Goal: Information Seeking & Learning: Compare options

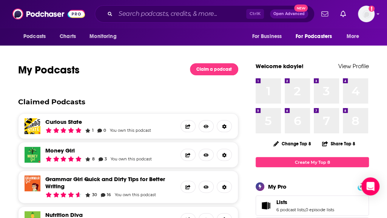
click at [211, 20] on div "Ctrl K Open Advanced New" at bounding box center [205, 13] width 220 height 17
click at [199, 15] on input "Search podcasts, credits, & more..." at bounding box center [180, 14] width 131 height 12
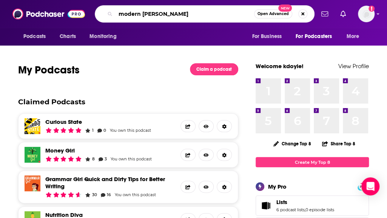
type input "modern mentor"
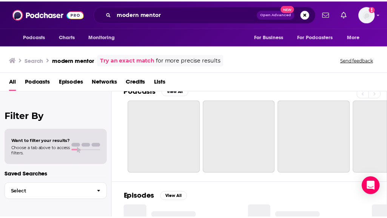
scroll to position [13, 0]
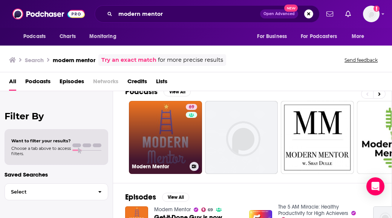
click at [169, 126] on link "69 Modern Mentor" at bounding box center [165, 137] width 73 height 73
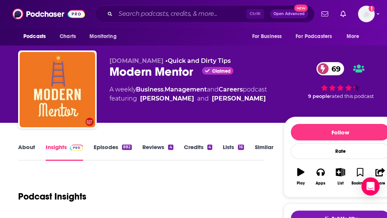
click at [260, 147] on link "Similar" at bounding box center [263, 152] width 18 height 17
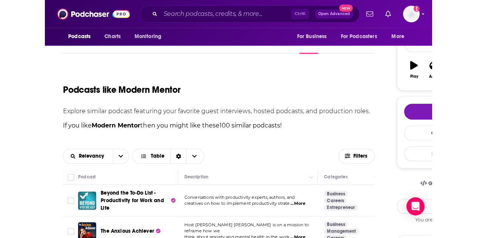
scroll to position [134, 0]
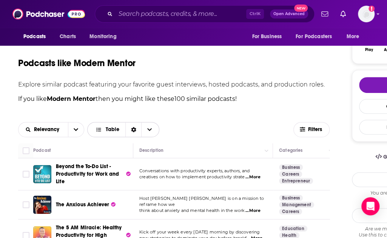
click at [142, 126] on span "Choose View" at bounding box center [149, 129] width 16 height 14
click at [241, 120] on div "Relevancy Table Table Gallery Filters" at bounding box center [173, 129] width 311 height 27
click at [137, 128] on div "Sort Direction" at bounding box center [133, 129] width 16 height 14
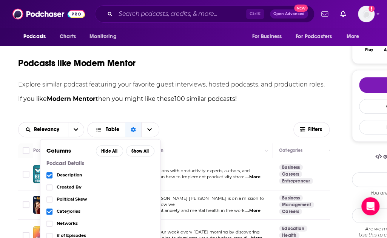
click at [192, 123] on div "Relevancy Table Columns Hide All Show All Podcast Details Description Created B…" at bounding box center [155, 129] width 275 height 15
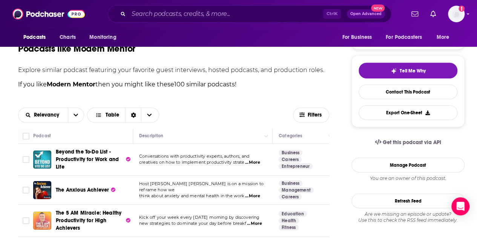
scroll to position [145, 0]
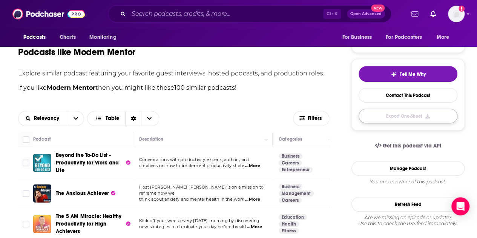
click at [348, 113] on button "Export One-Sheet" at bounding box center [408, 116] width 99 height 15
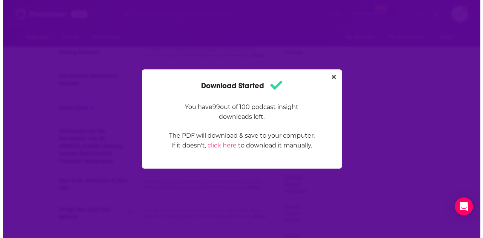
scroll to position [0, 0]
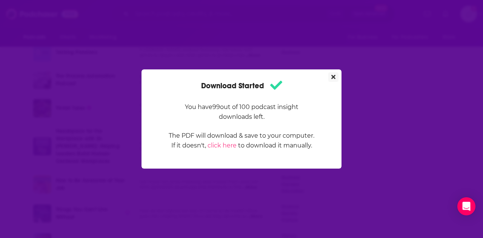
click at [336, 75] on button "Close" at bounding box center [333, 76] width 10 height 9
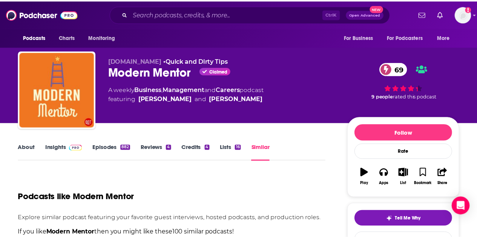
scroll to position [103, 0]
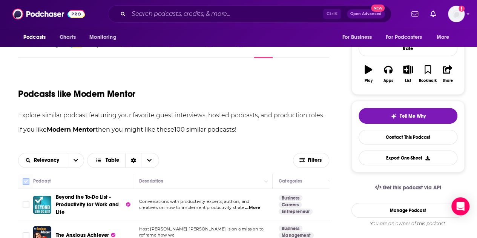
click at [27, 181] on input "Toggle select all" at bounding box center [26, 181] width 7 height 7
checkbox input "true"
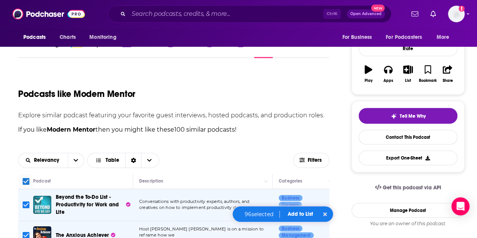
checkbox input "true"
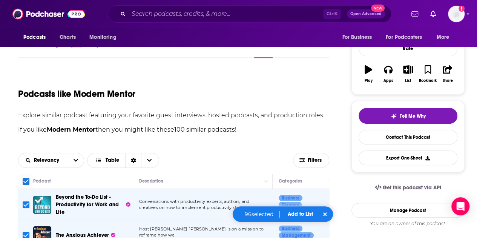
checkbox input "true"
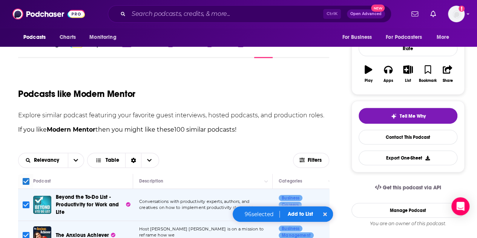
checkbox input "true"
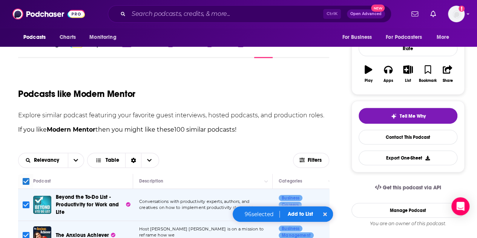
checkbox input "true"
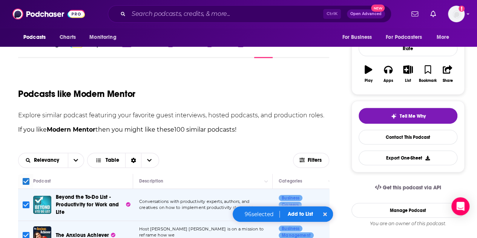
checkbox input "true"
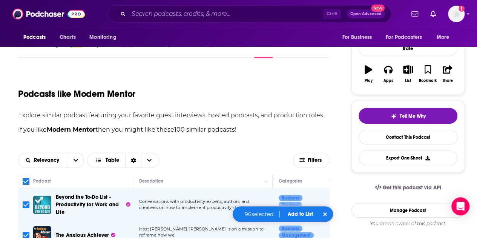
checkbox input "true"
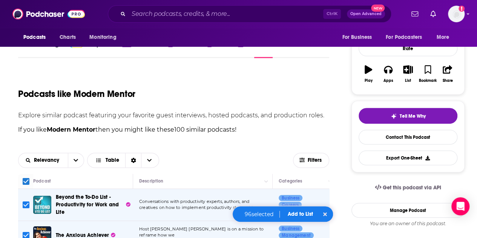
checkbox input "true"
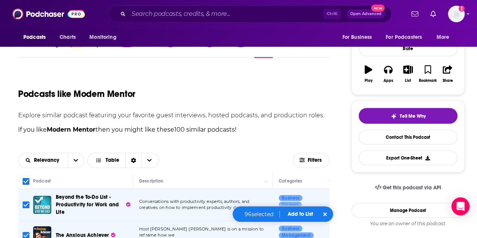
checkbox input "true"
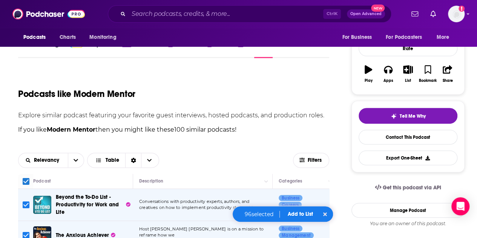
checkbox input "true"
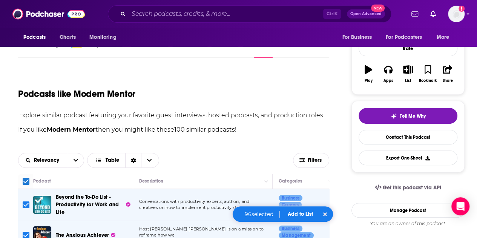
checkbox input "true"
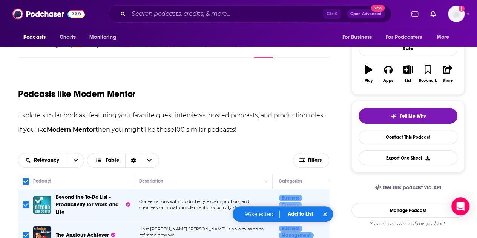
checkbox input "true"
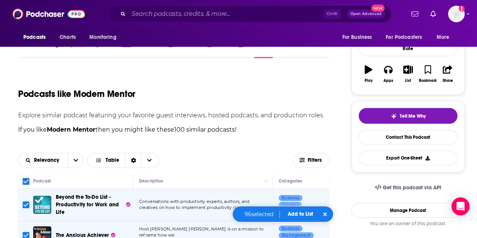
checkbox input "true"
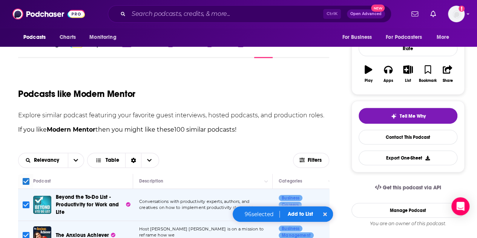
checkbox input "true"
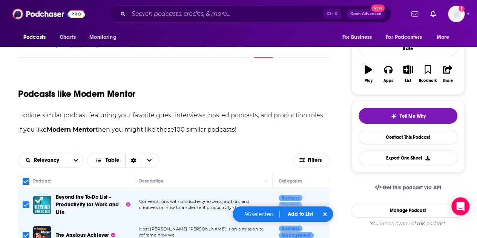
checkbox input "true"
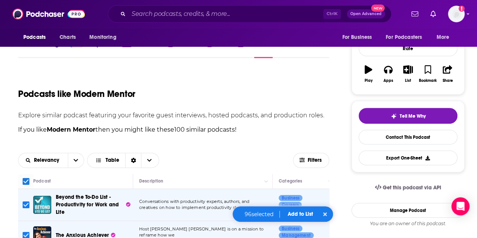
checkbox input "true"
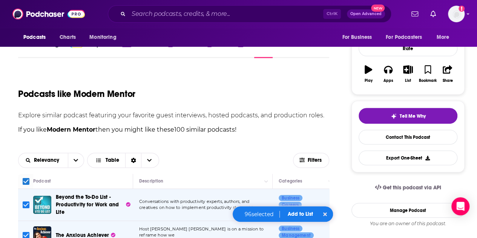
checkbox input "true"
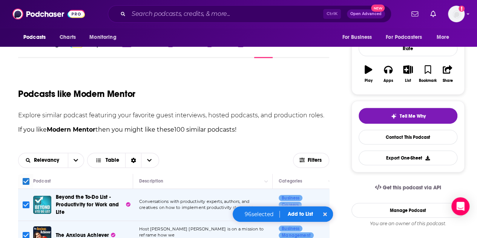
checkbox input "true"
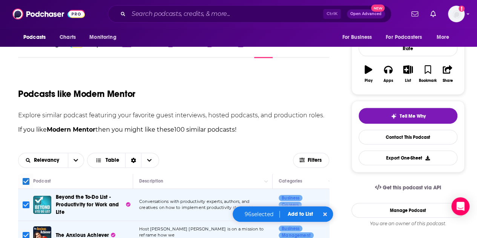
checkbox input "true"
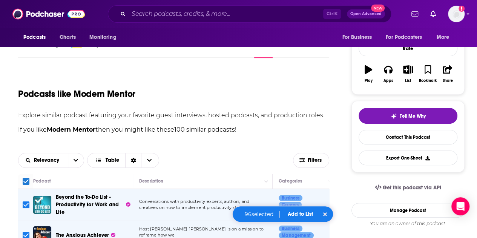
checkbox input "true"
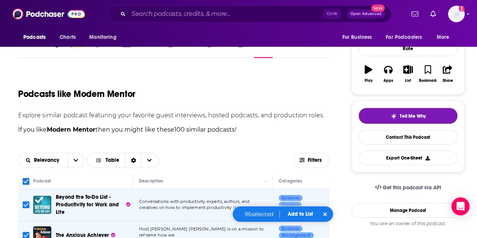
checkbox input "true"
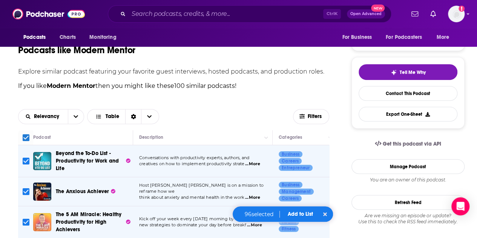
scroll to position [146, 0]
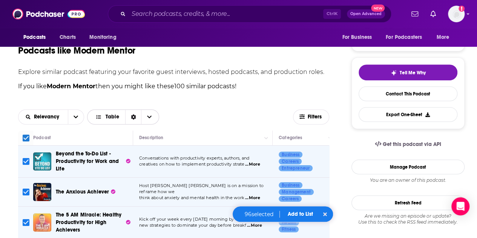
click at [144, 111] on span "Choose View" at bounding box center [149, 117] width 16 height 14
click at [109, 146] on div "Gallery" at bounding box center [123, 143] width 72 height 13
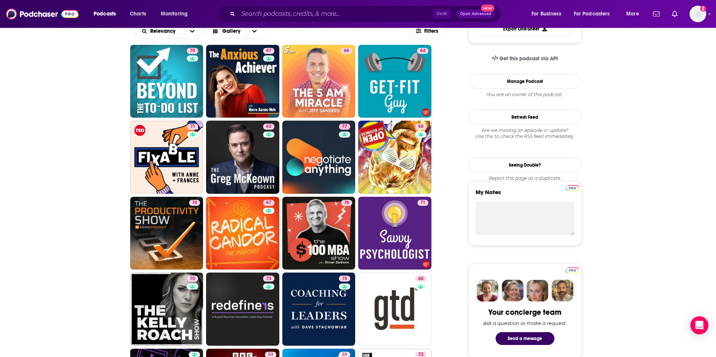
scroll to position [231, 0]
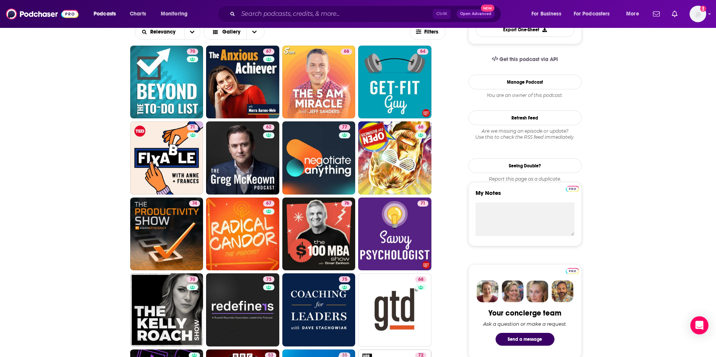
drag, startPoint x: 472, startPoint y: 1, endPoint x: 85, endPoint y: 212, distance: 440.1
